Goal: Task Accomplishment & Management: Use online tool/utility

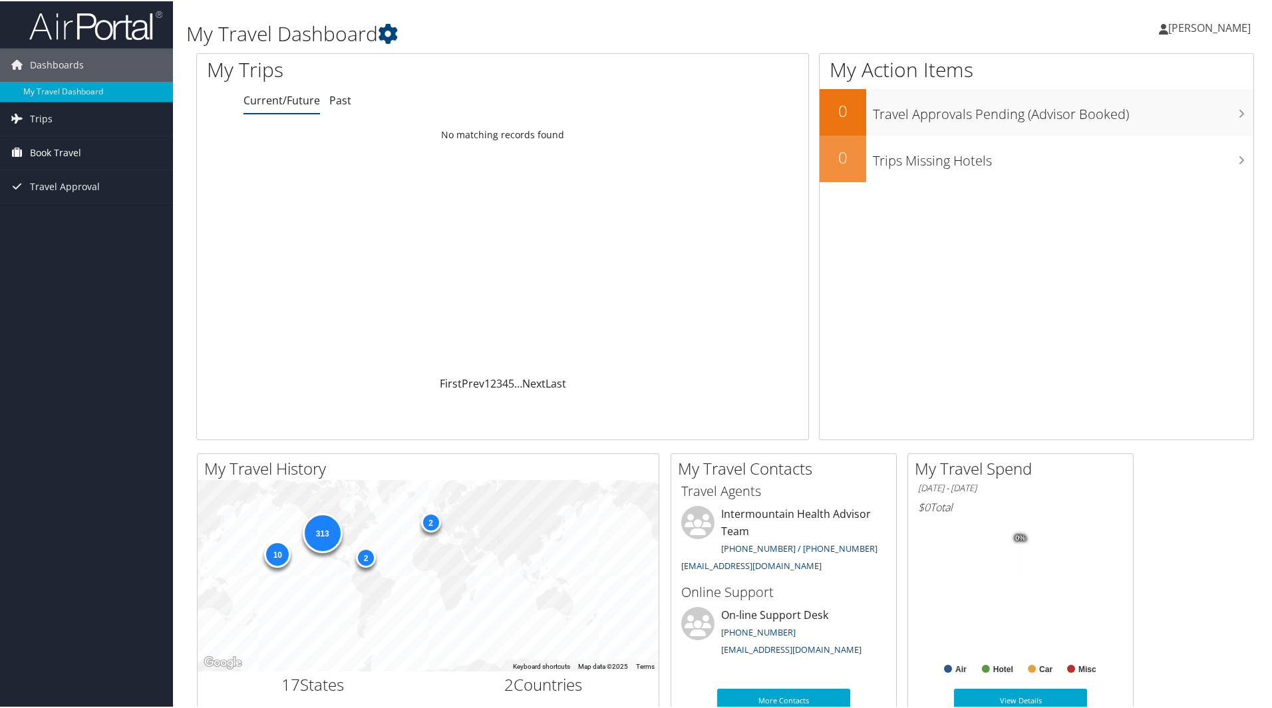
click at [80, 147] on span "Book Travel" at bounding box center [55, 151] width 51 height 33
click at [118, 214] on link "Book/Manage Online Trips" at bounding box center [86, 218] width 173 height 20
